Goal: Contribute content: Add original content to the website for others to see

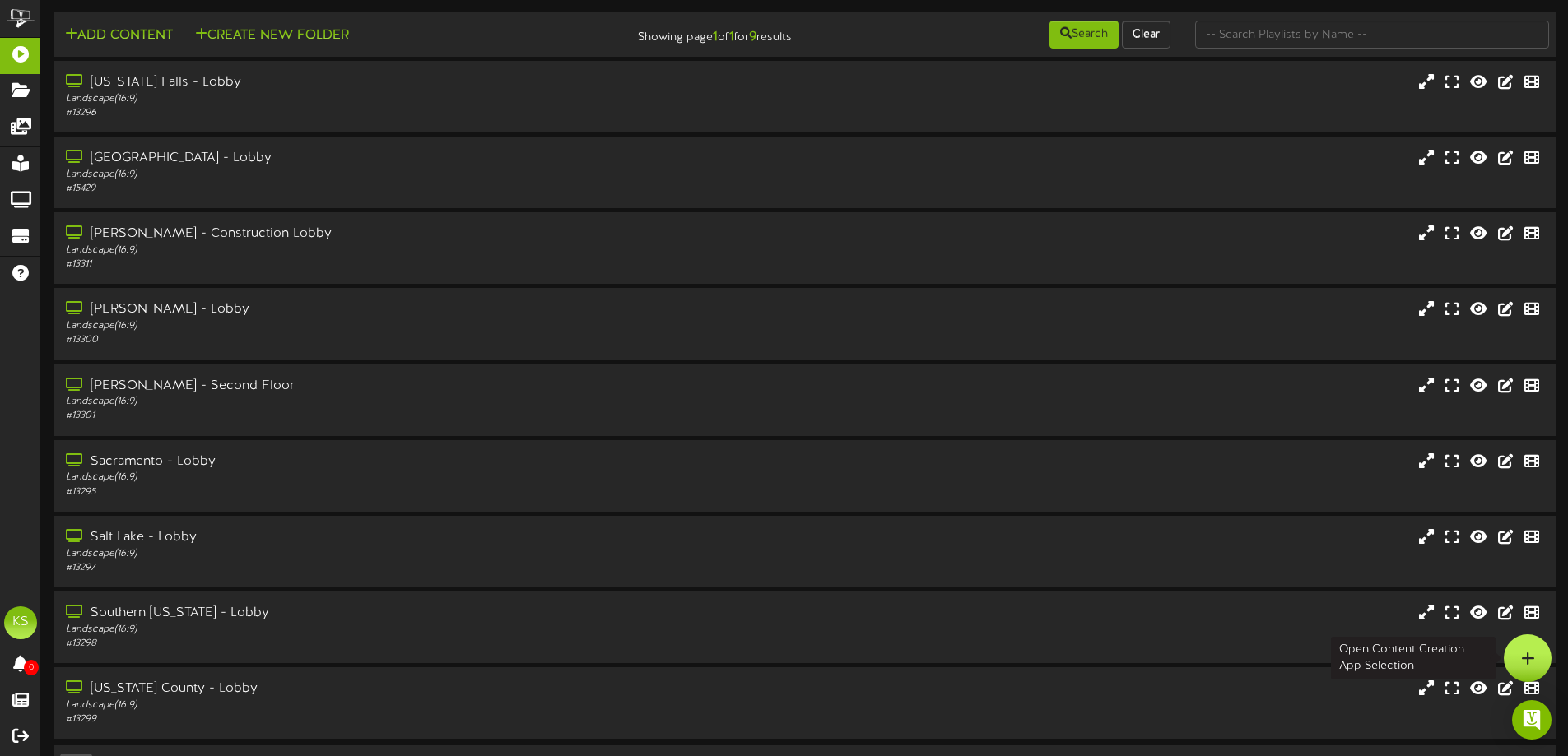
click at [1508, 649] on div at bounding box center [1528, 658] width 48 height 48
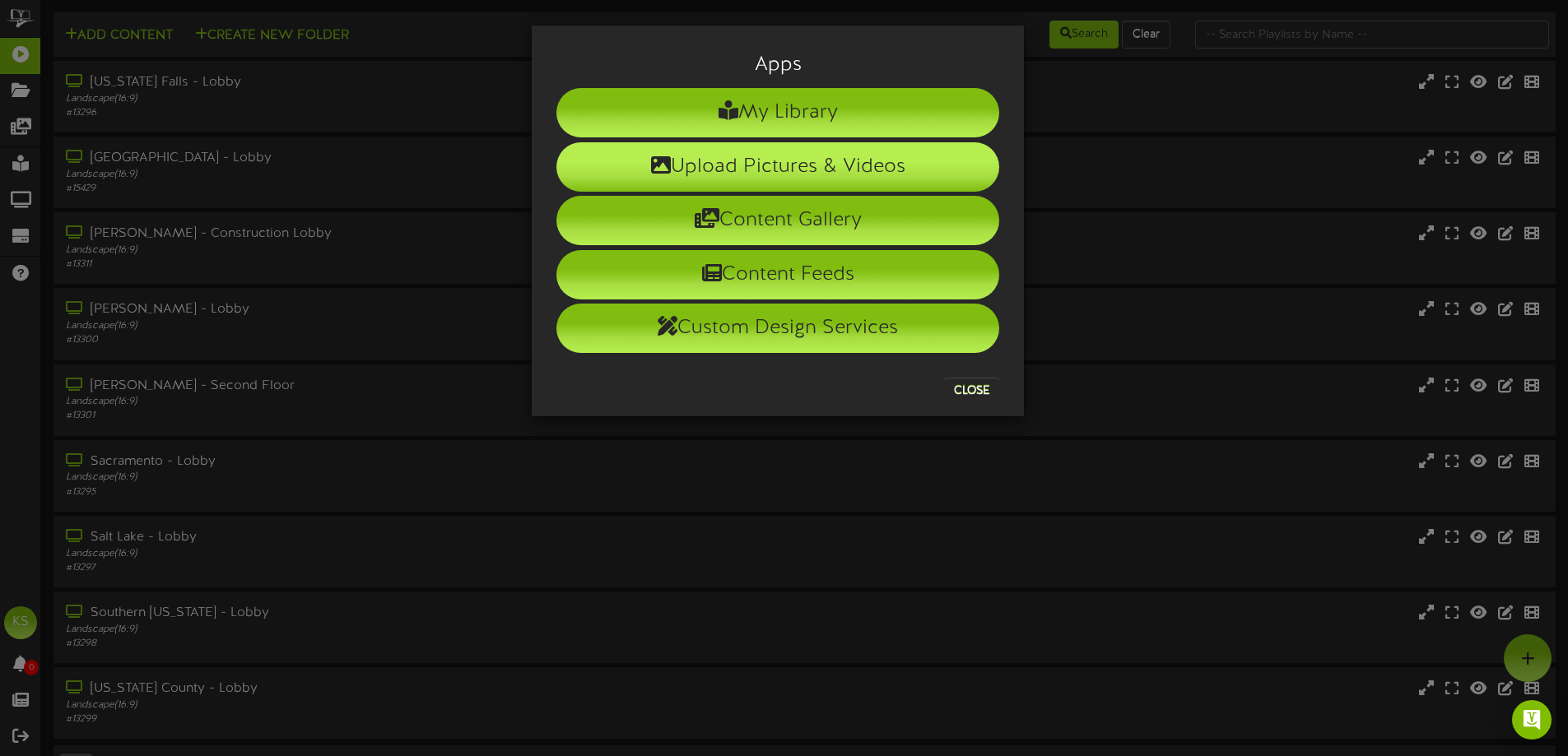
click at [699, 161] on li "Upload Pictures & Videos" at bounding box center [778, 167] width 443 height 50
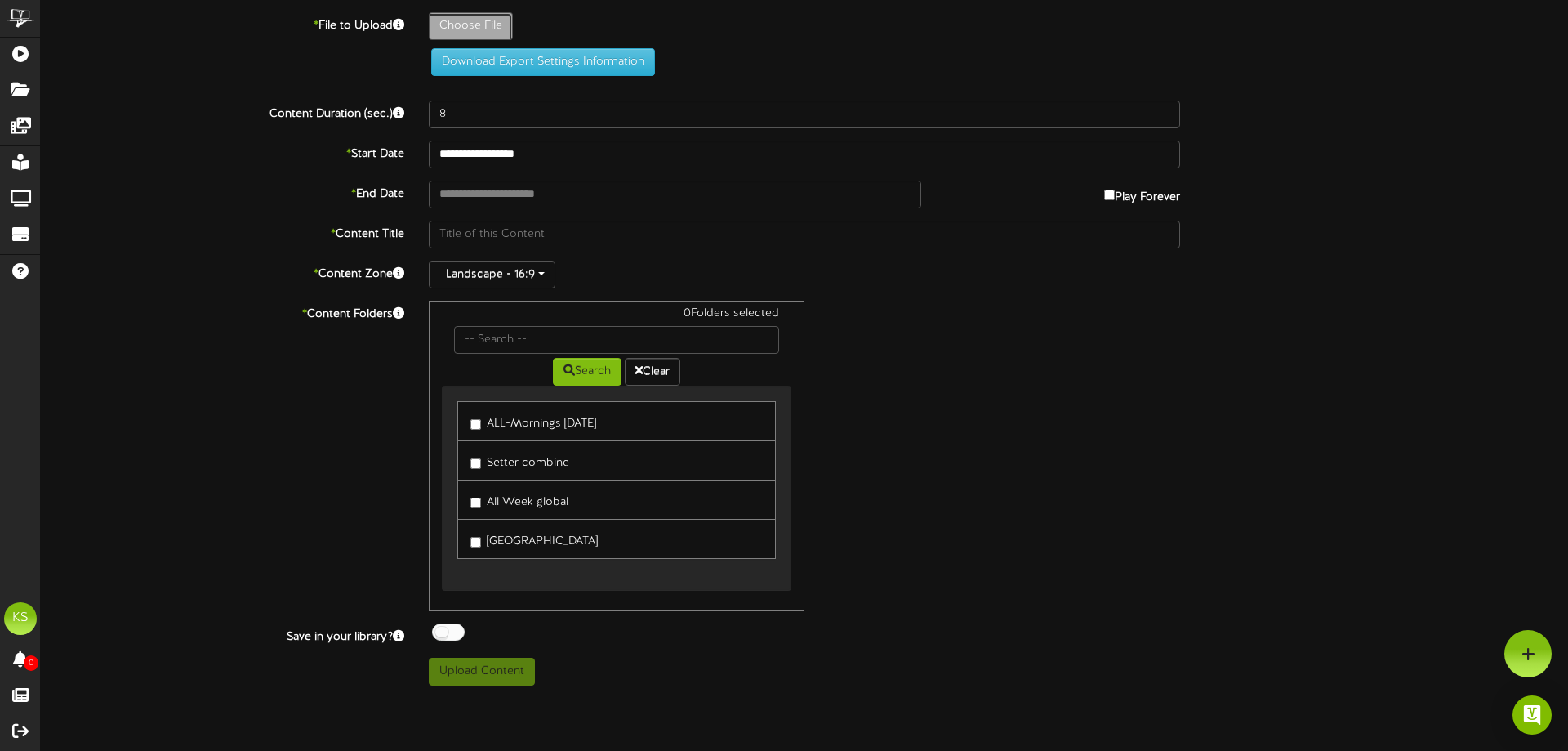
type input "**********"
type input "leb0929final"
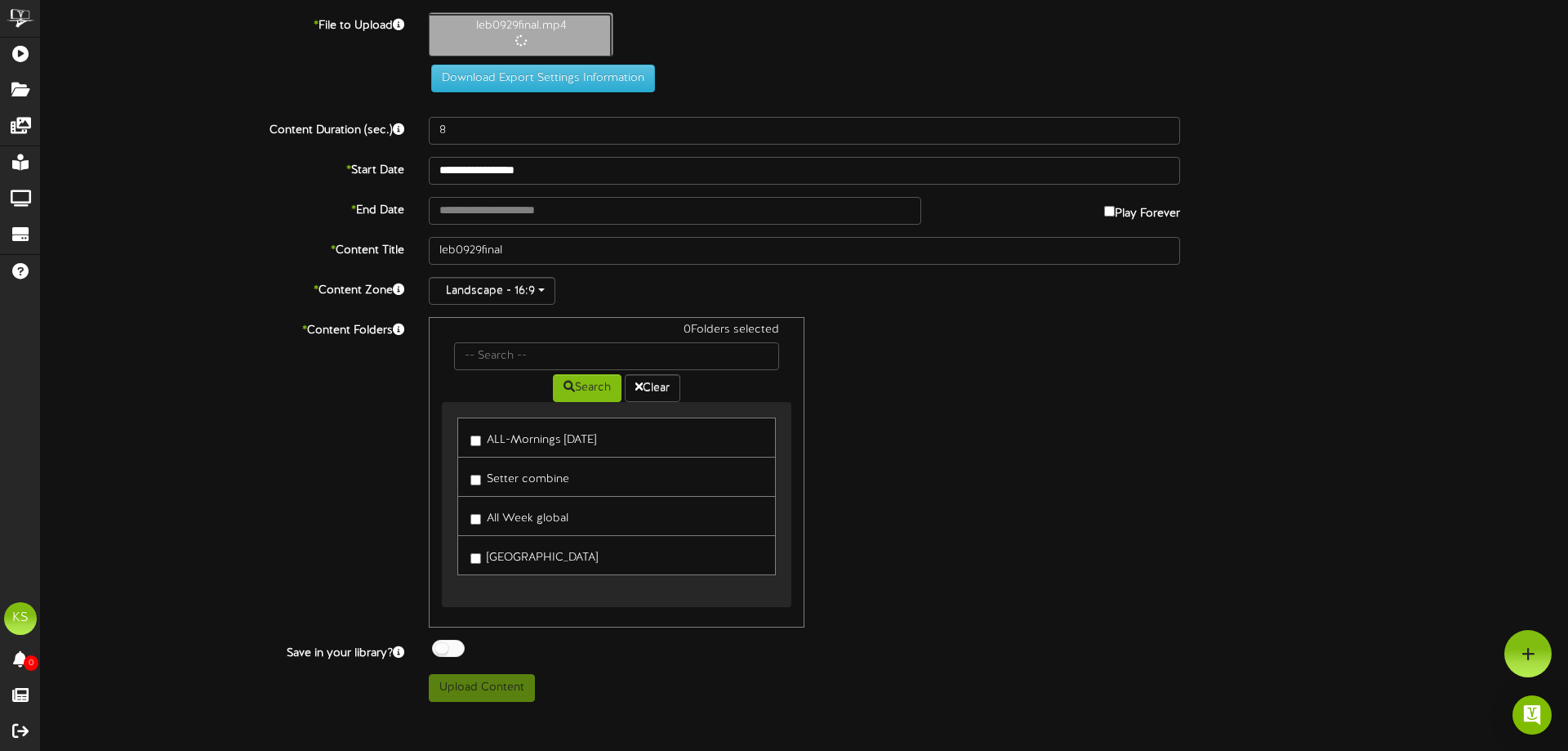
type input "32"
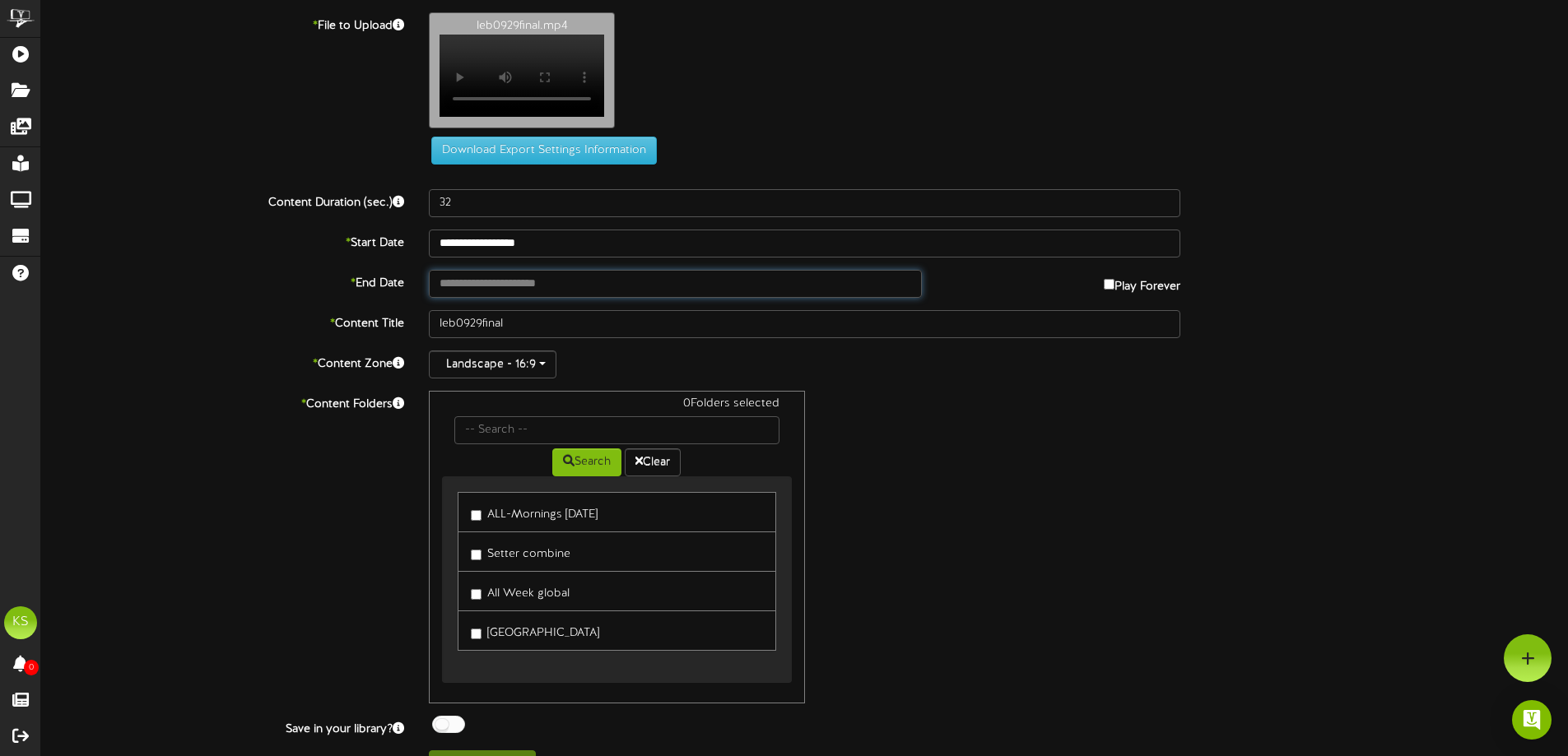
click at [468, 298] on input "text" at bounding box center [674, 284] width 492 height 28
type input "**********"
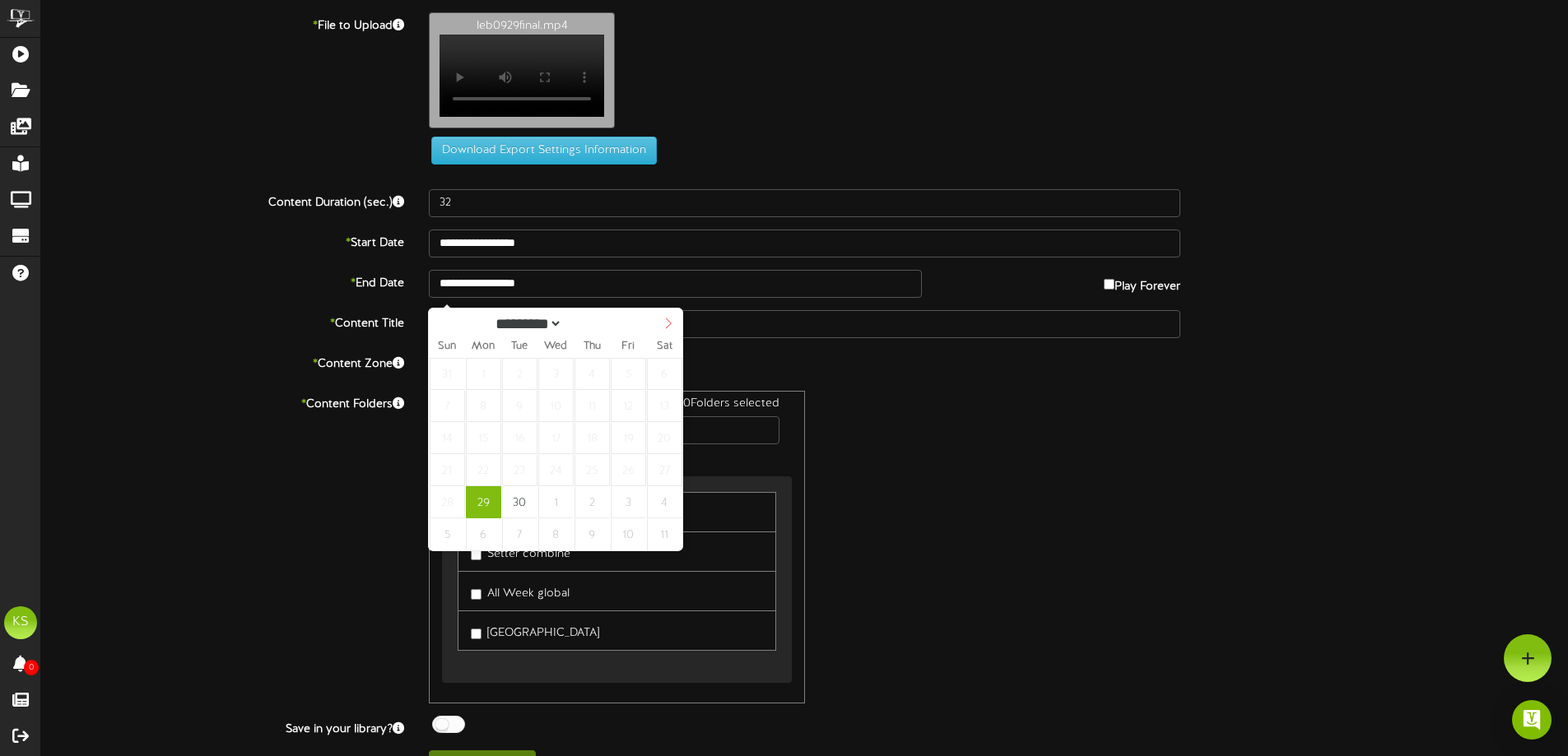
select select "*"
click at [665, 325] on icon at bounding box center [668, 323] width 12 height 12
type input "**********"
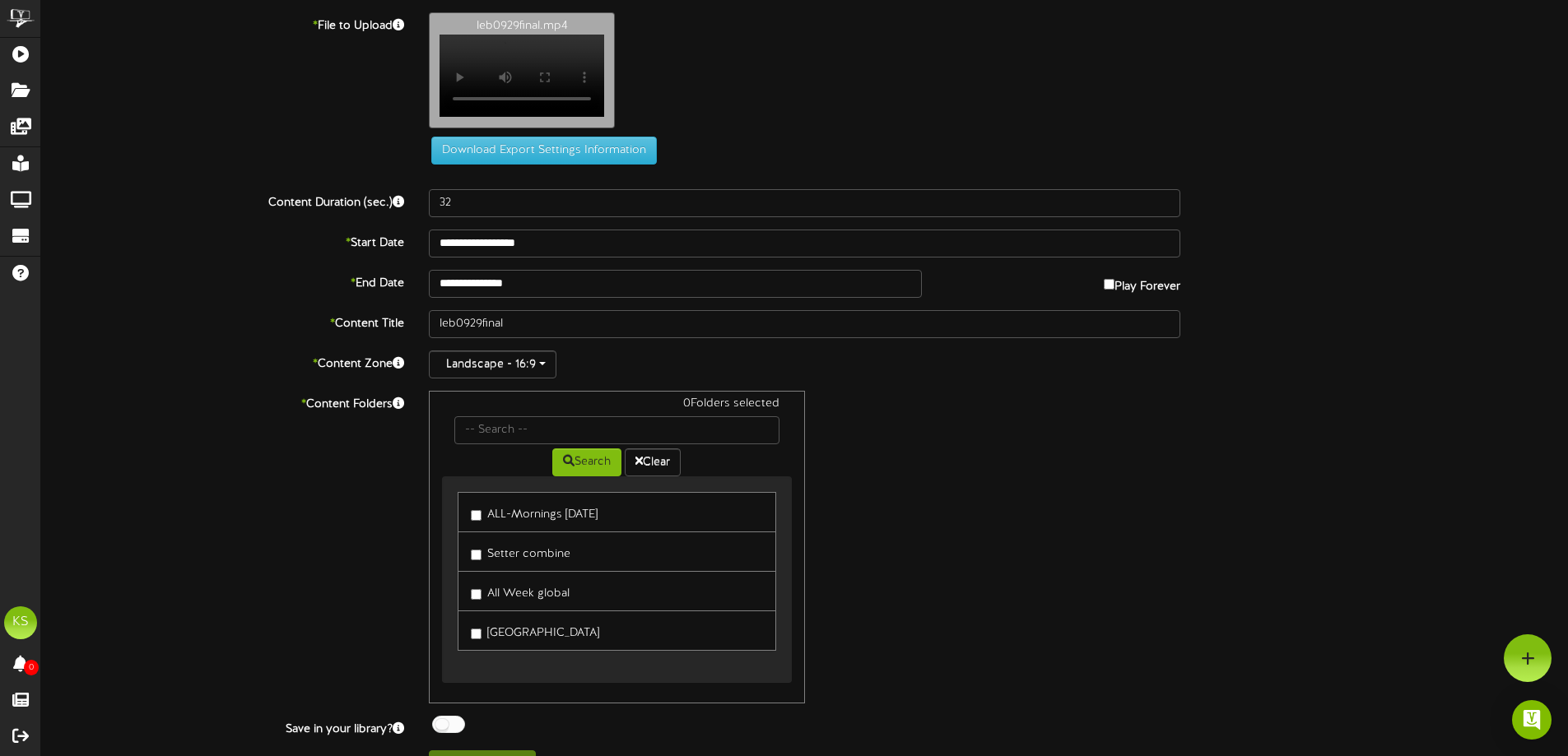
click at [253, 378] on div "* Content Zone Landscape - 16:9" at bounding box center [804, 364] width 1551 height 28
click at [481, 595] on label "All Week global" at bounding box center [519, 591] width 98 height 22
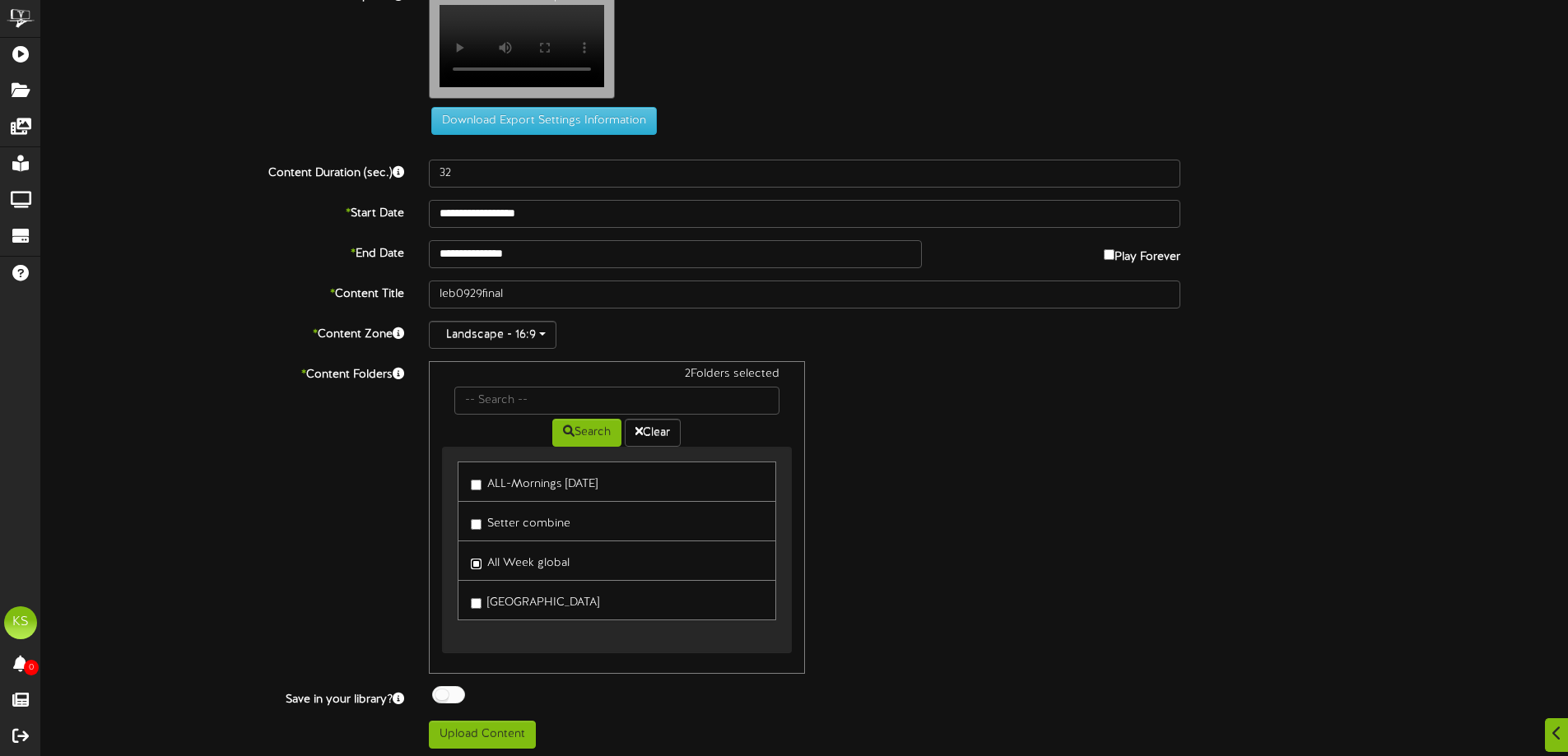
scroll to position [43, 0]
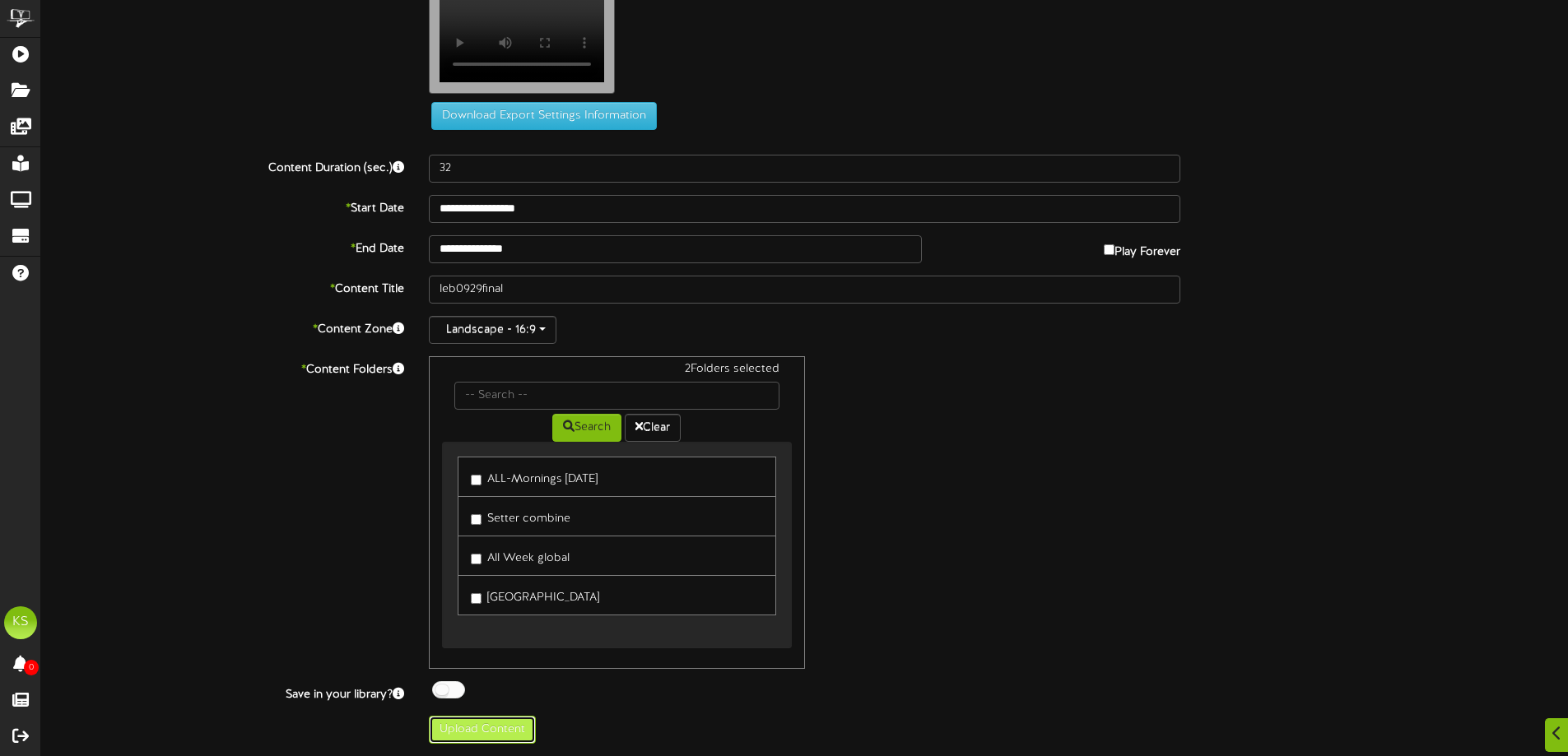
click at [507, 721] on button "Upload Content" at bounding box center [482, 729] width 107 height 28
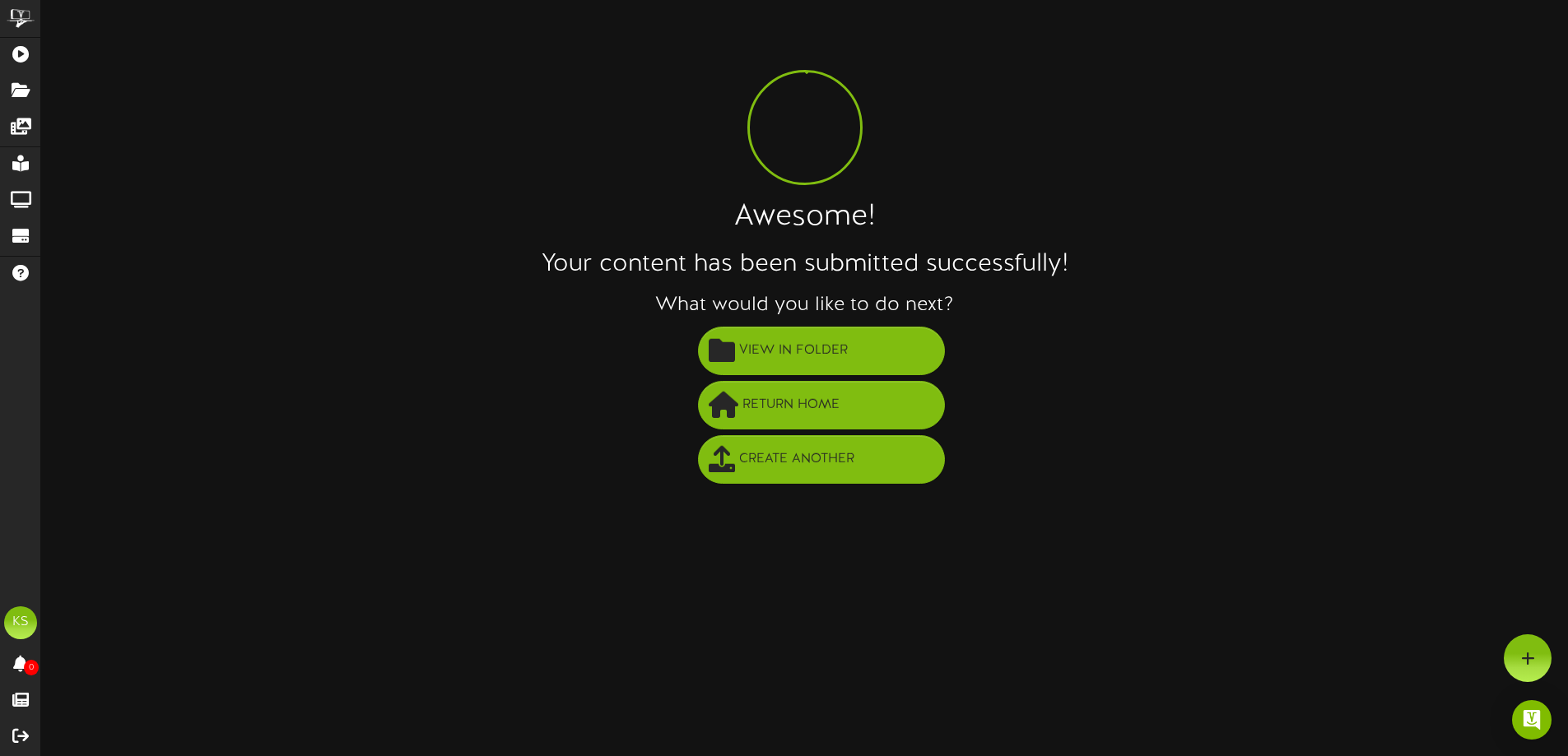
scroll to position [0, 0]
click at [744, 356] on span "View in Folder" at bounding box center [799, 351] width 117 height 28
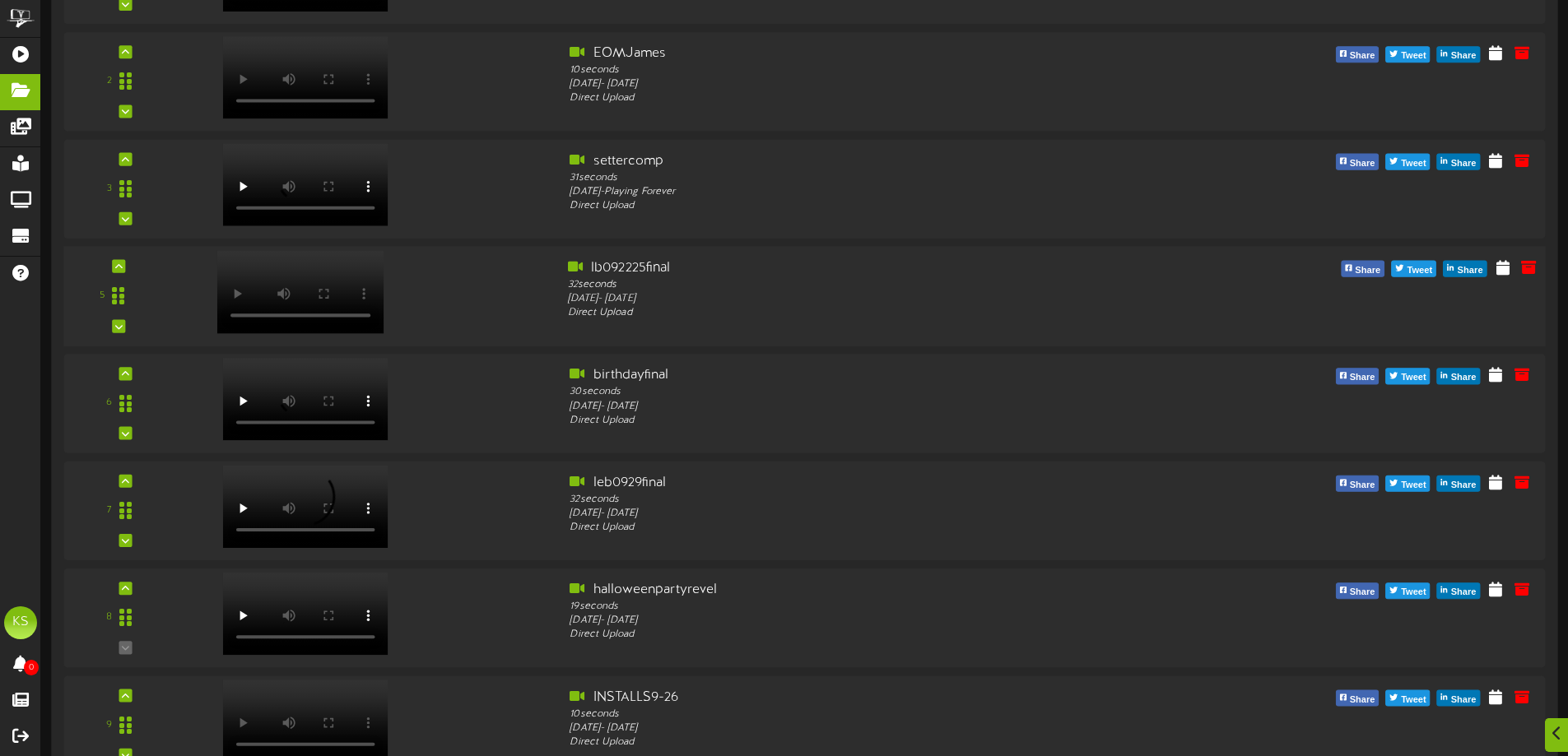
scroll to position [412, 0]
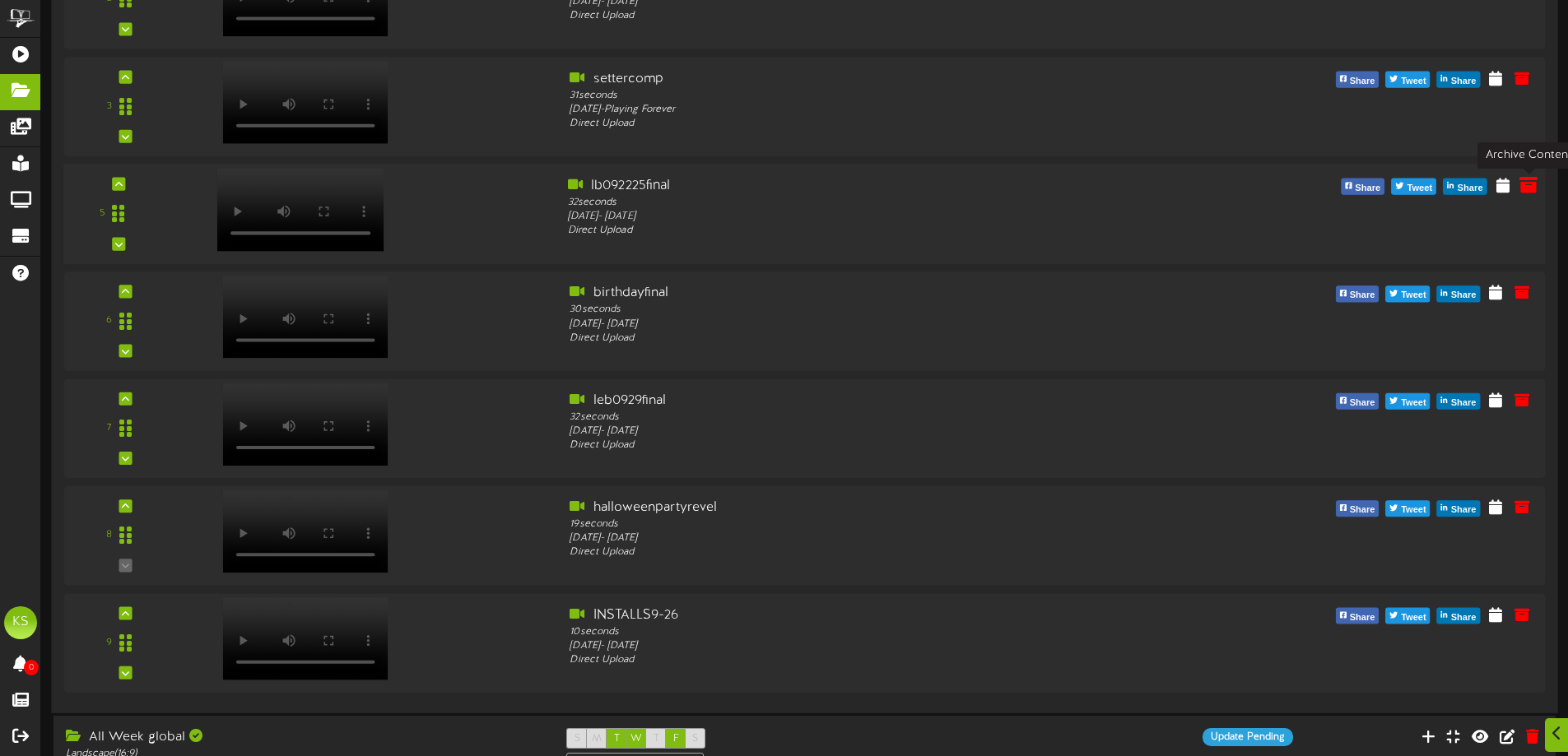
click at [1529, 186] on icon at bounding box center [1528, 185] width 18 height 18
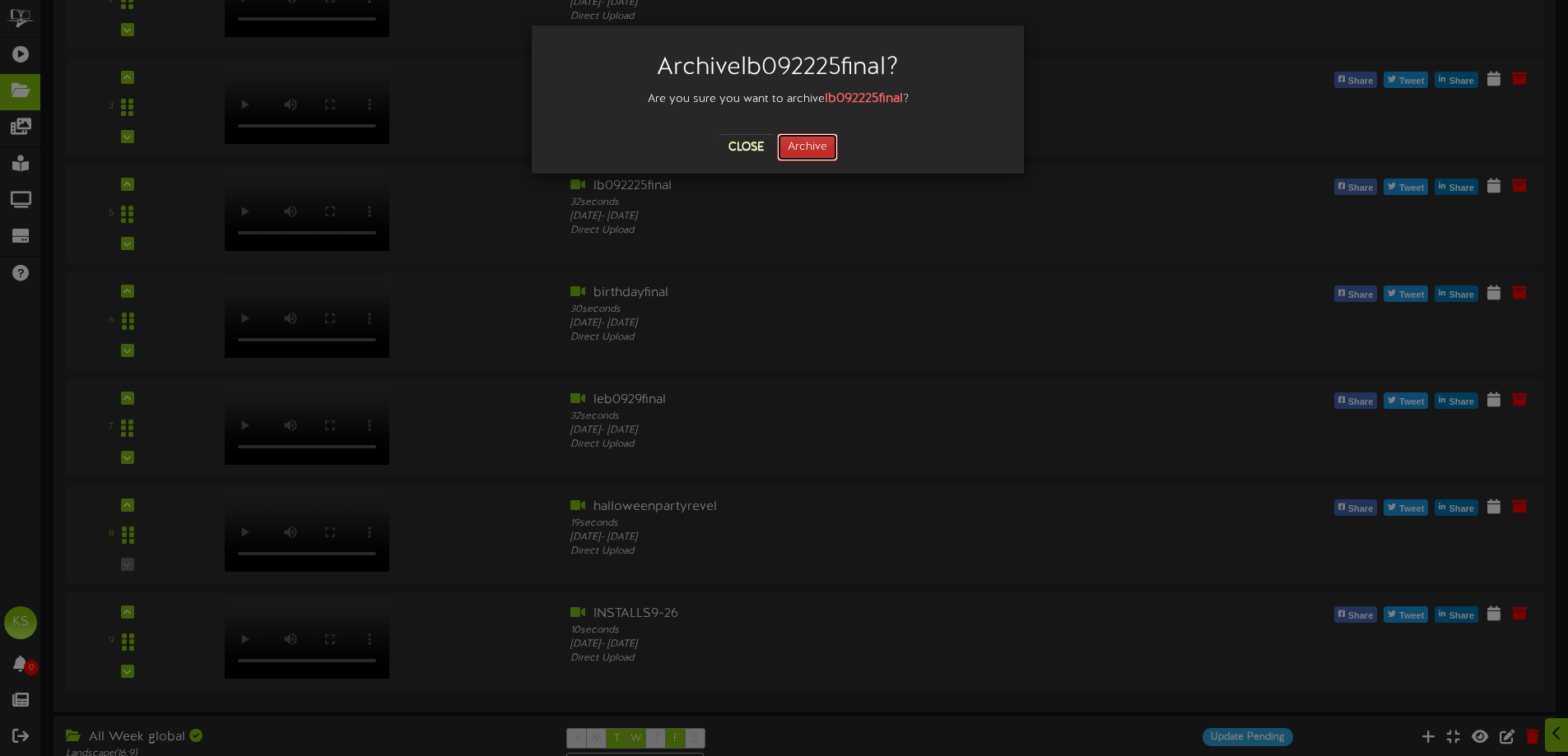
click at [809, 142] on button "Archive" at bounding box center [807, 147] width 61 height 28
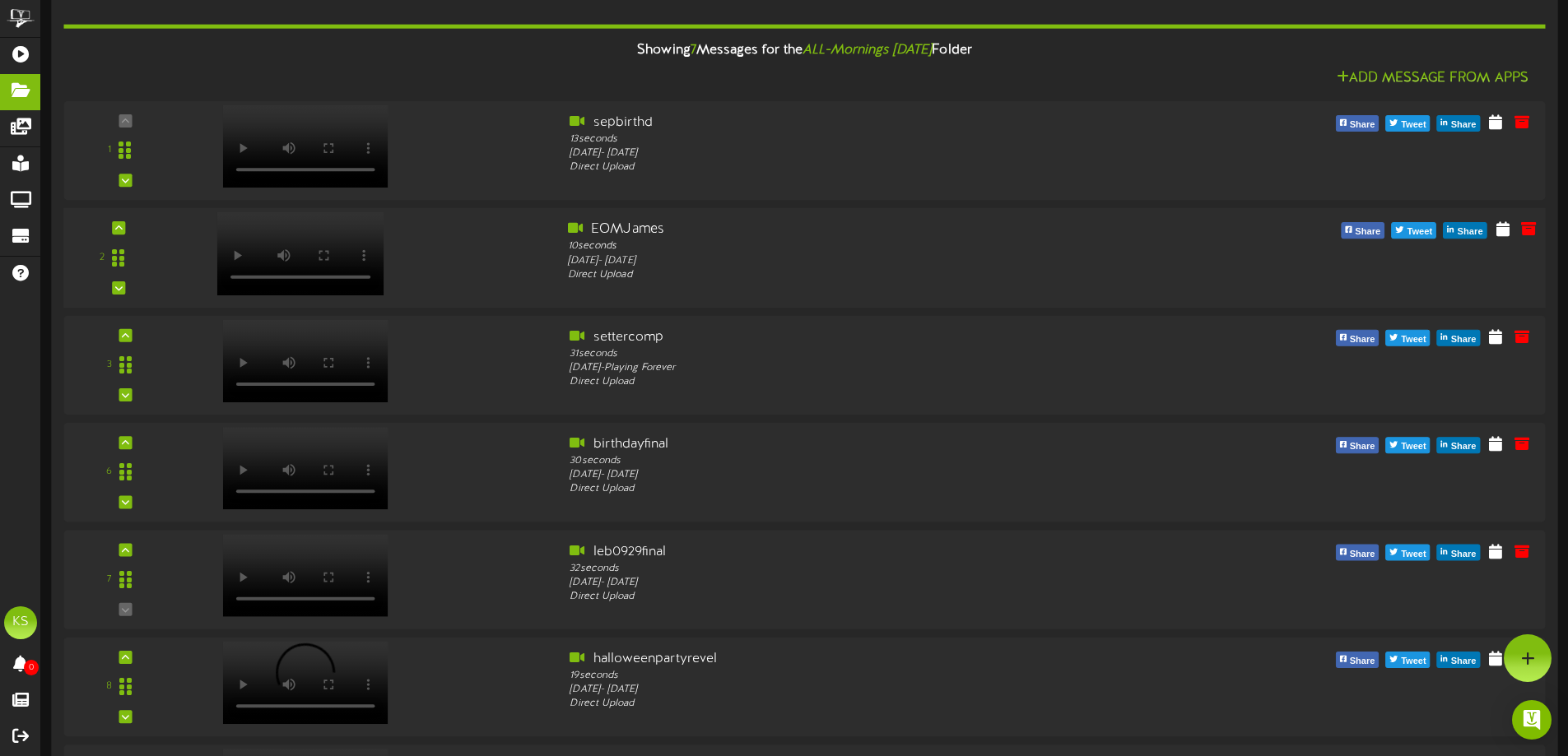
scroll to position [83, 0]
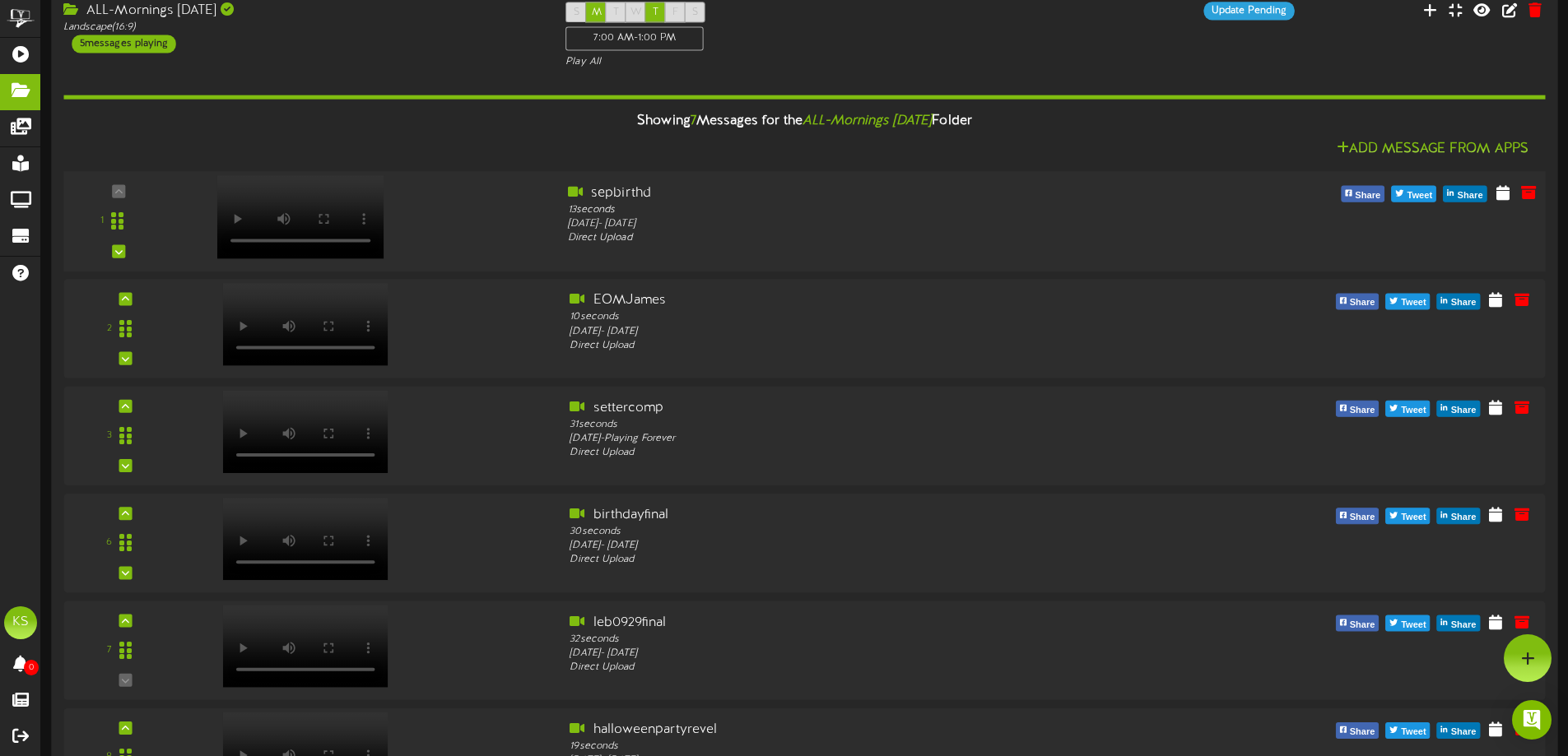
click at [293, 192] on video at bounding box center [300, 217] width 167 height 83
click at [1536, 193] on icon at bounding box center [1528, 192] width 18 height 18
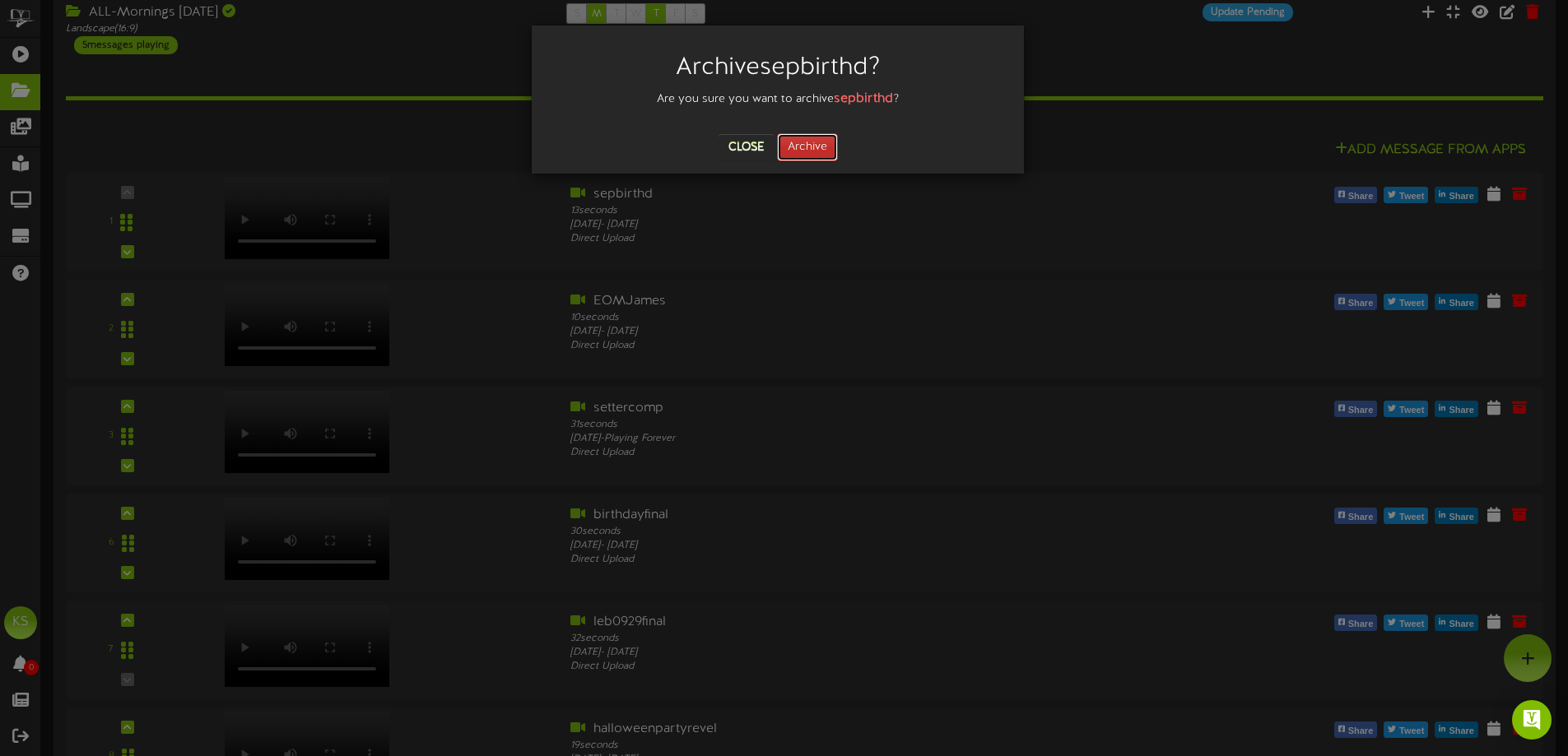
click at [814, 153] on button "Archive" at bounding box center [807, 147] width 61 height 28
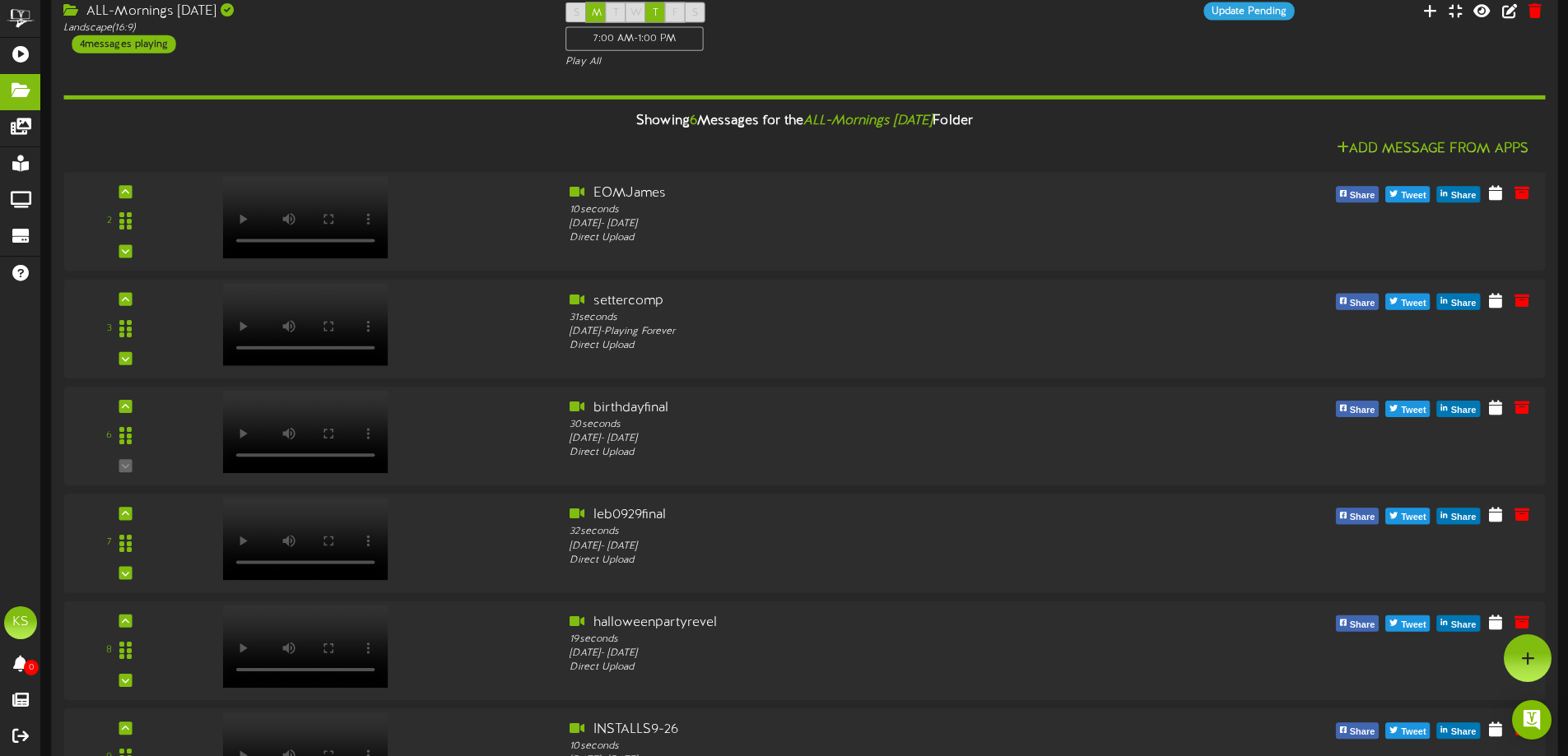
click at [907, 18] on div "S M T W T F S 7:00 AM - 1:00 PM Play All" at bounding box center [804, 36] width 502 height 67
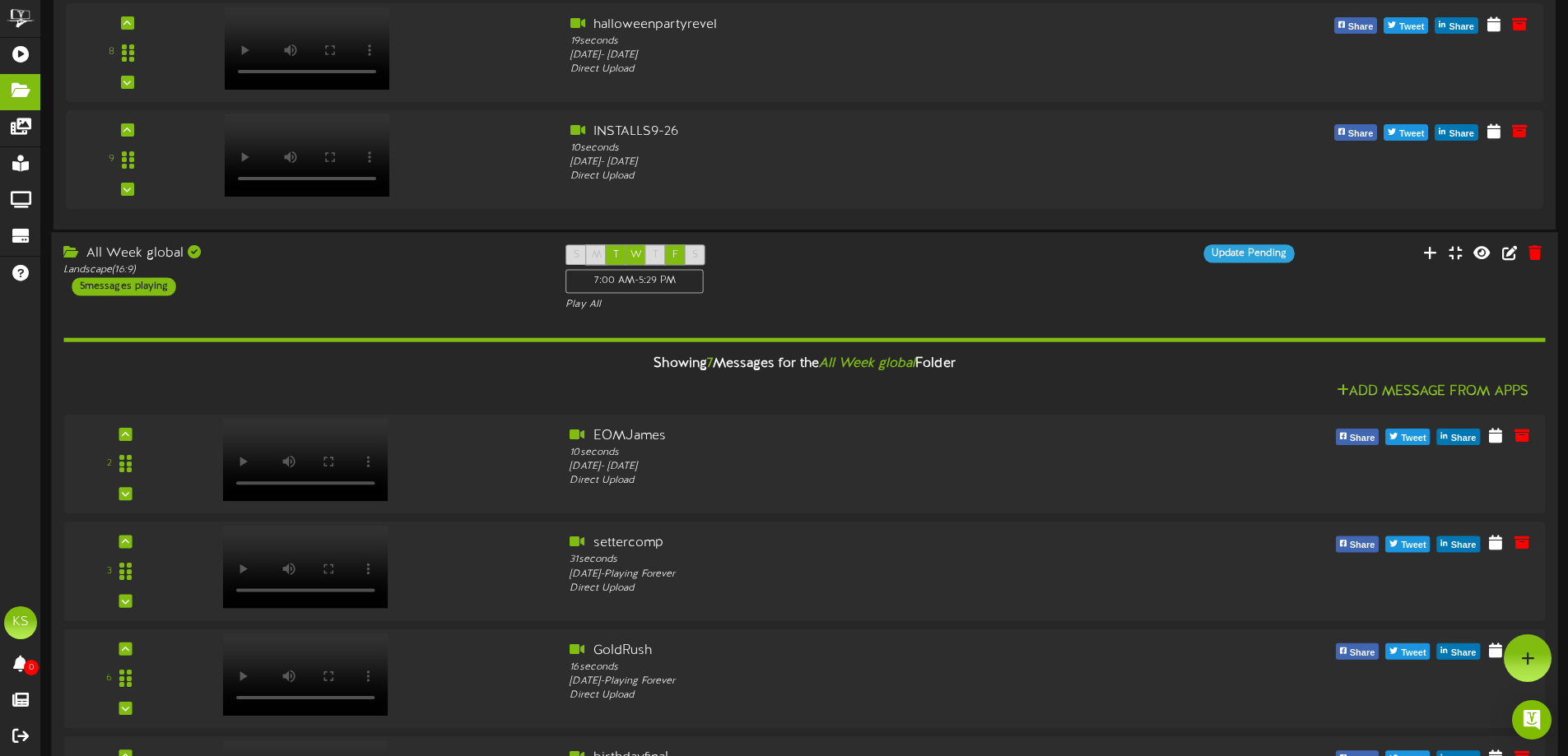
scroll to position [661, 0]
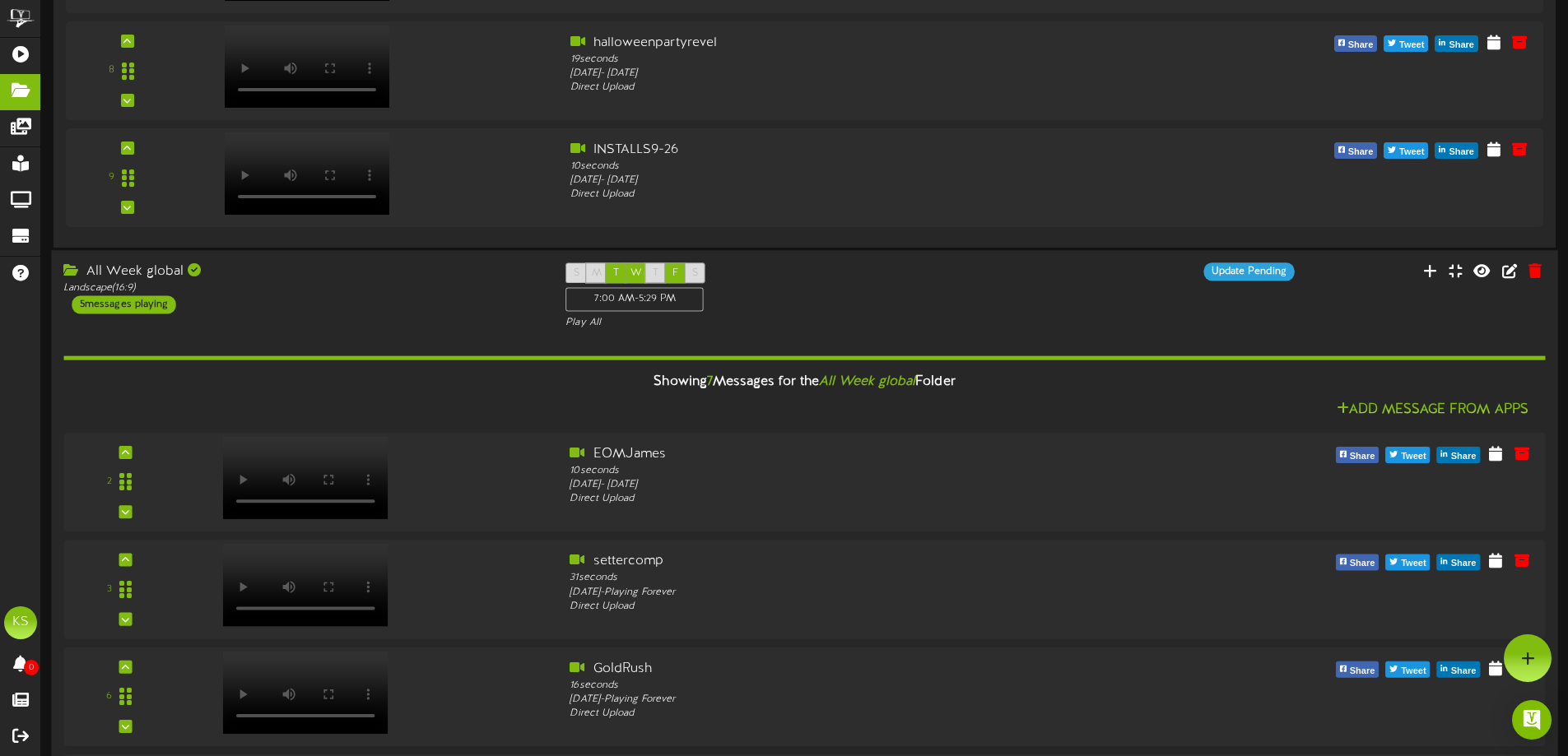
click at [307, 322] on div "All Week global Landscape ( 16:9 ) 5 messages playing S M T W T F S 7:00 AM - 5…" at bounding box center [804, 296] width 1506 height 67
click at [244, 281] on div "Landscape ( 16:9 )" at bounding box center [301, 288] width 477 height 14
click at [971, 318] on div "Play All" at bounding box center [803, 322] width 477 height 14
click at [267, 322] on div "All Week global Landscape ( 16:9 ) 5 messages playing S M T W T F S 7:00 AM - 5…" at bounding box center [804, 296] width 1506 height 67
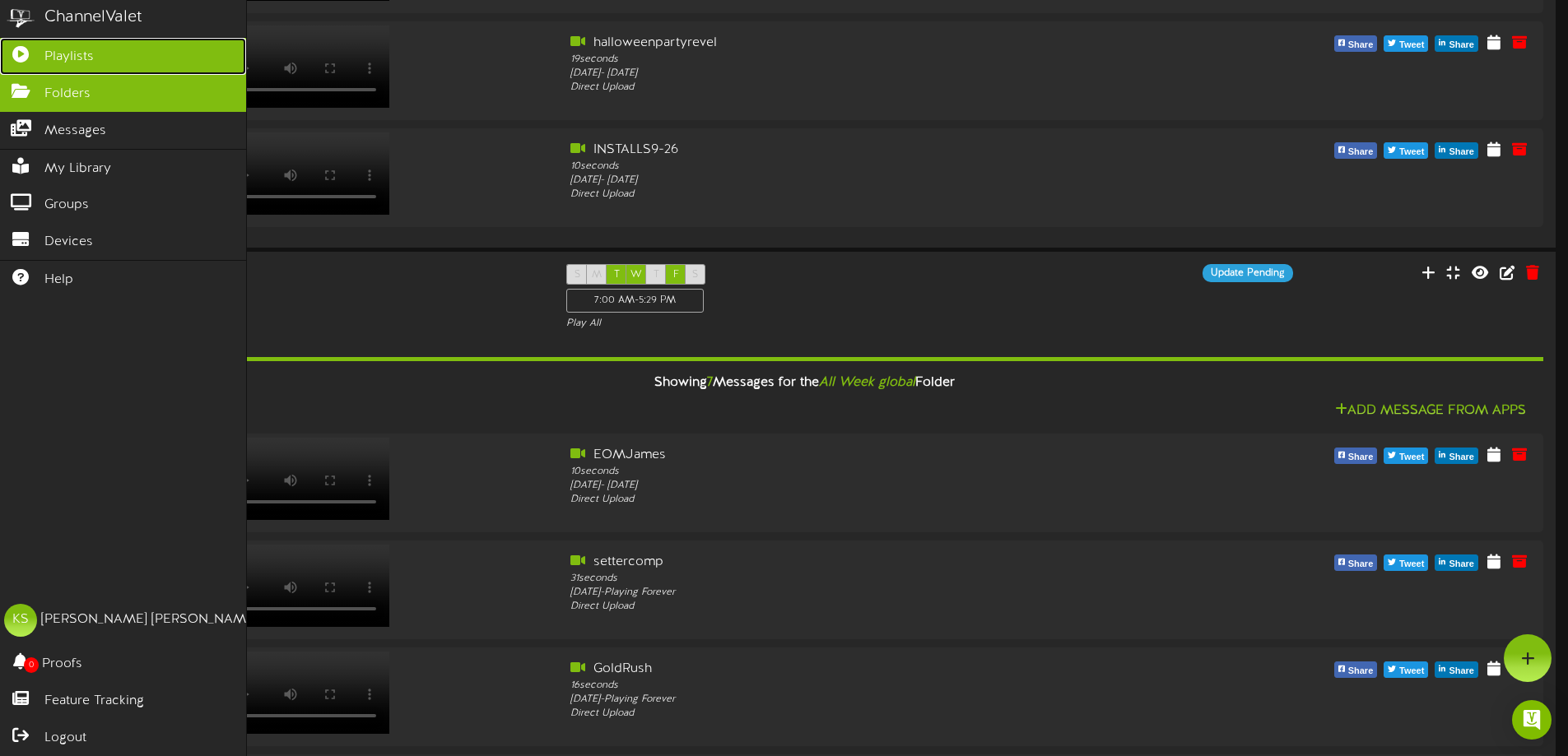
click at [27, 59] on icon at bounding box center [20, 51] width 41 height 12
